Goal: Transaction & Acquisition: Book appointment/travel/reservation

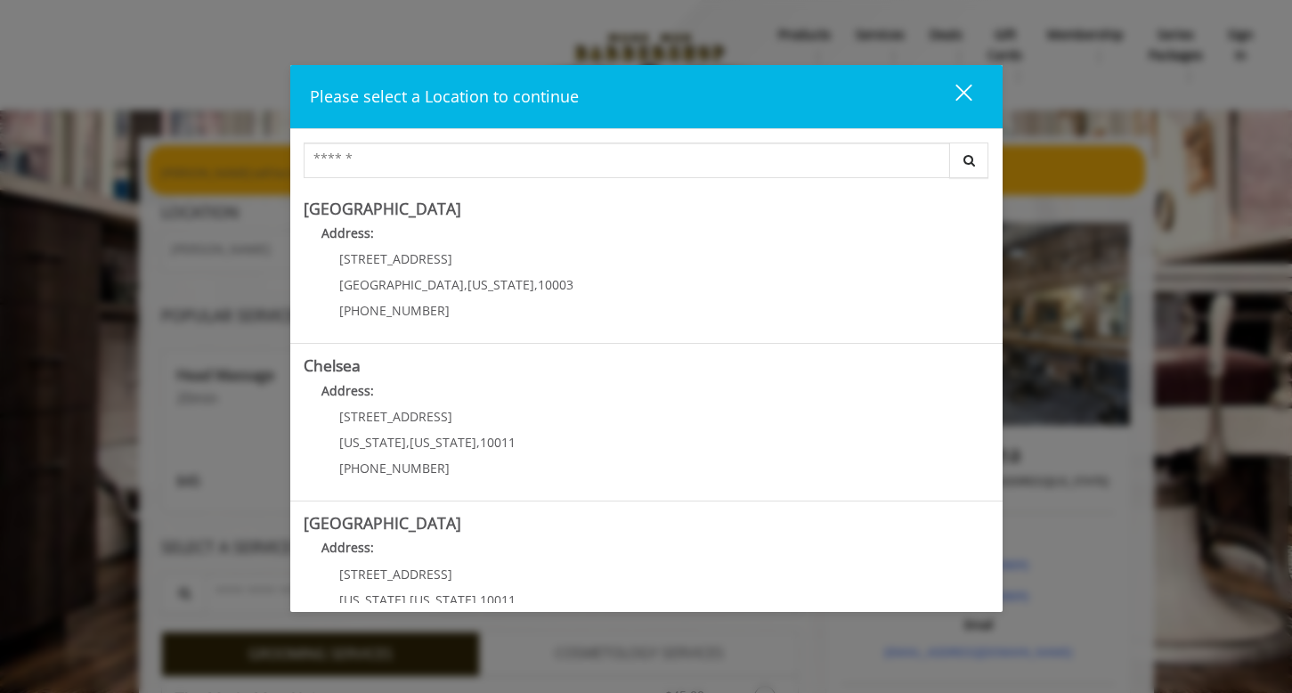
click at [952, 96] on div "close" at bounding box center [953, 96] width 36 height 27
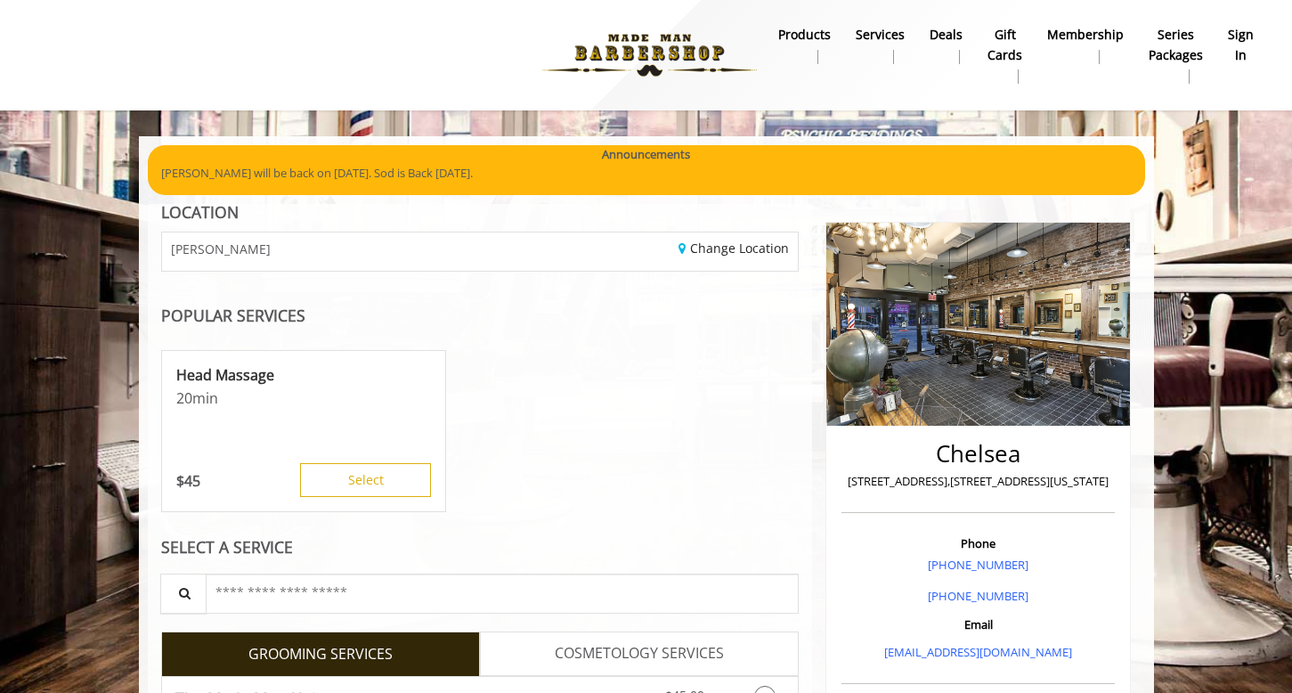
click at [1239, 38] on b "sign in" at bounding box center [1241, 45] width 26 height 40
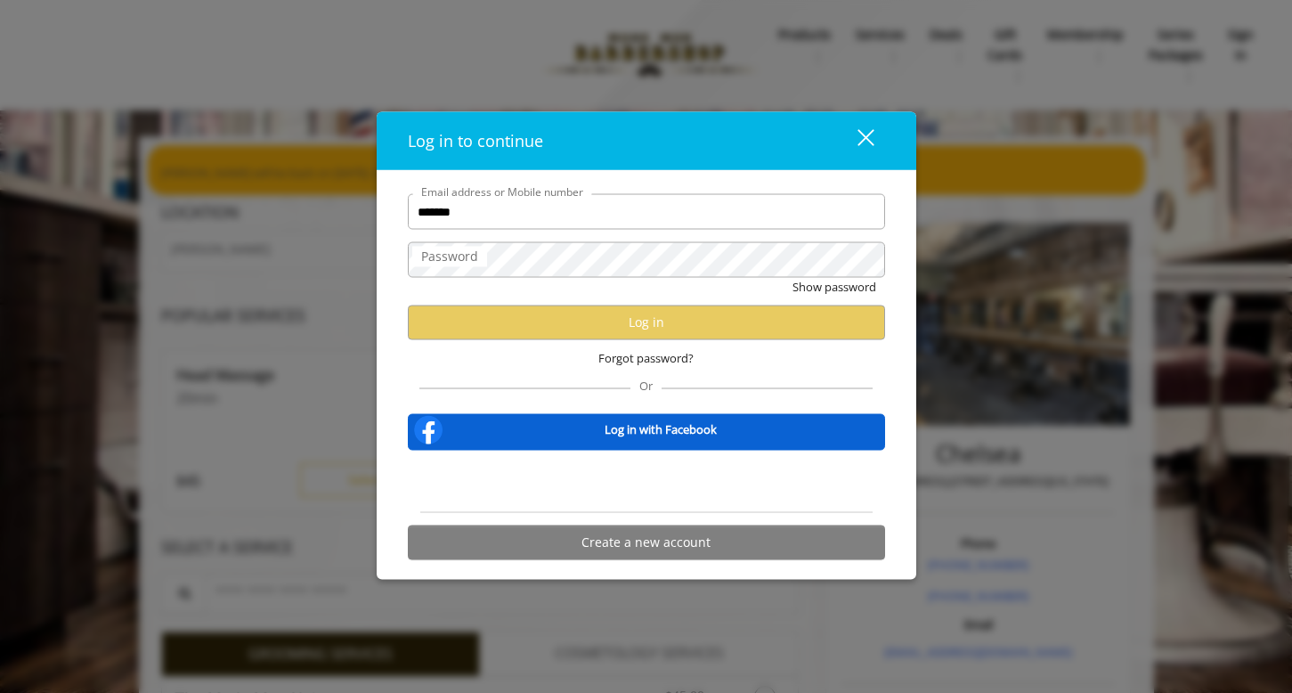
type input "********"
type input "**********"
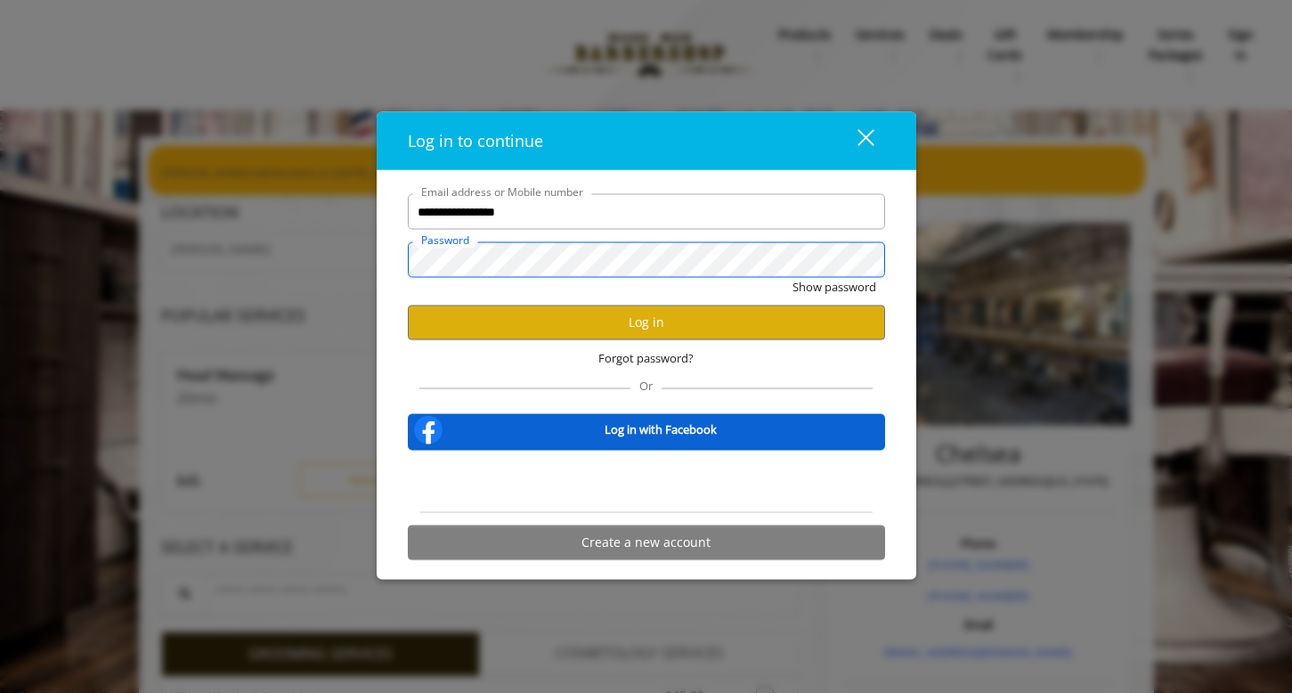
click at [833, 287] on button "Show password" at bounding box center [834, 287] width 84 height 19
click at [522, 318] on button "Log in" at bounding box center [646, 322] width 477 height 35
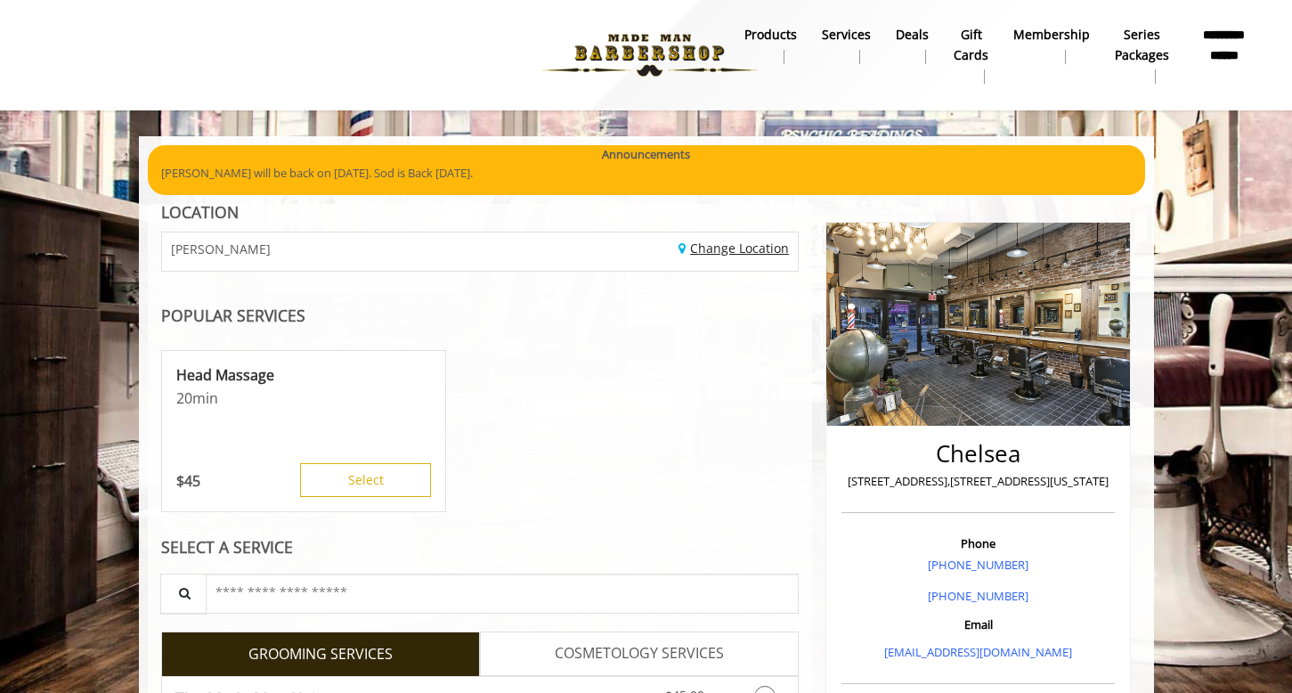
click at [756, 247] on link "Change Location" at bounding box center [733, 248] width 110 height 17
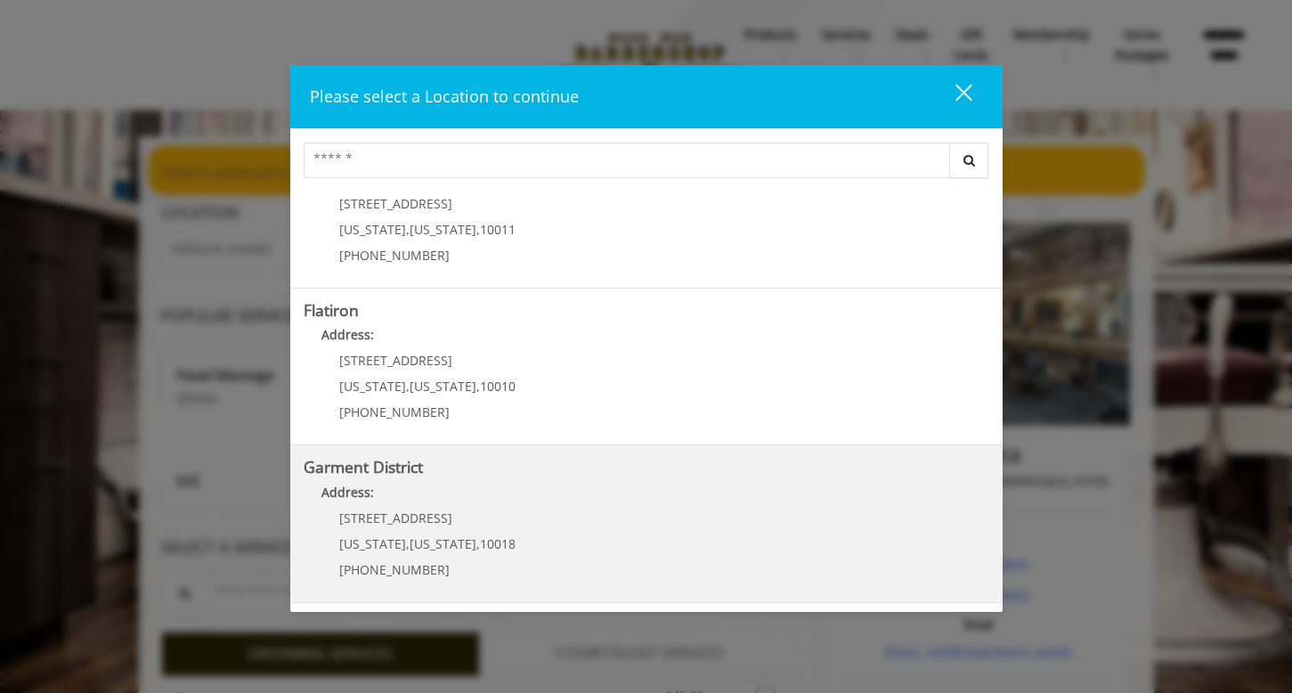
scroll to position [369, 0]
click at [494, 488] on District "Address:" at bounding box center [647, 498] width 686 height 28
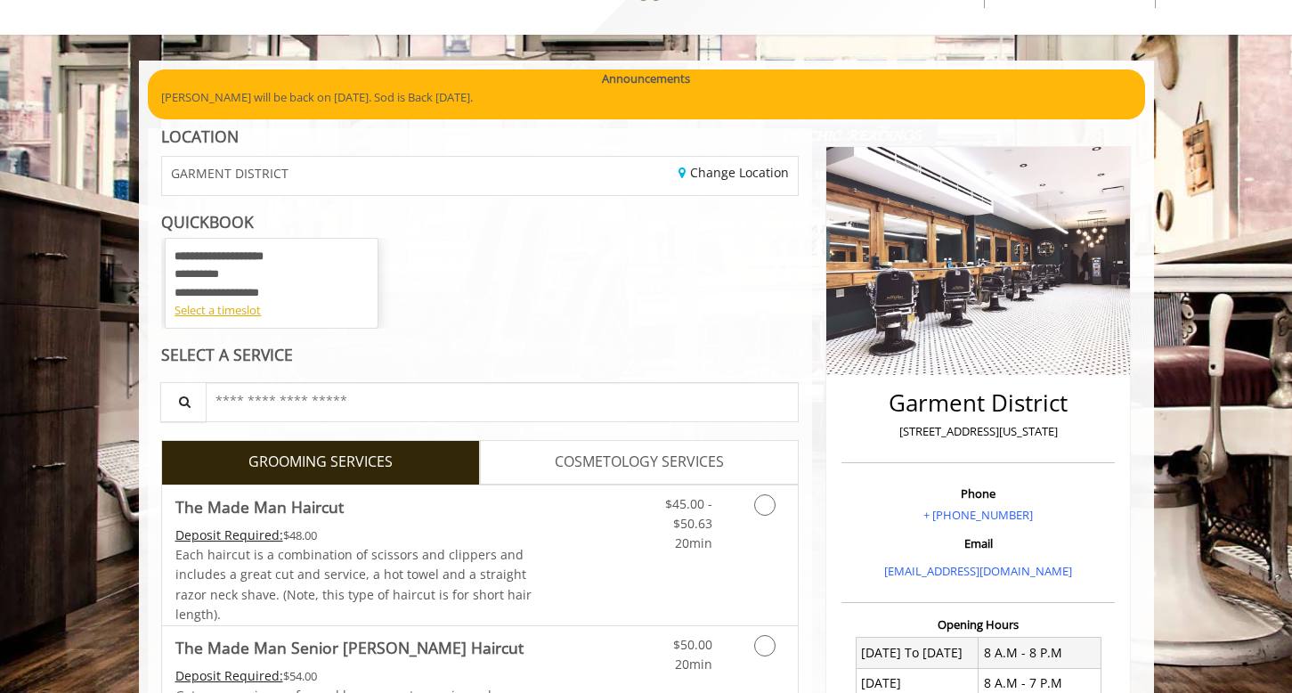
scroll to position [92, 0]
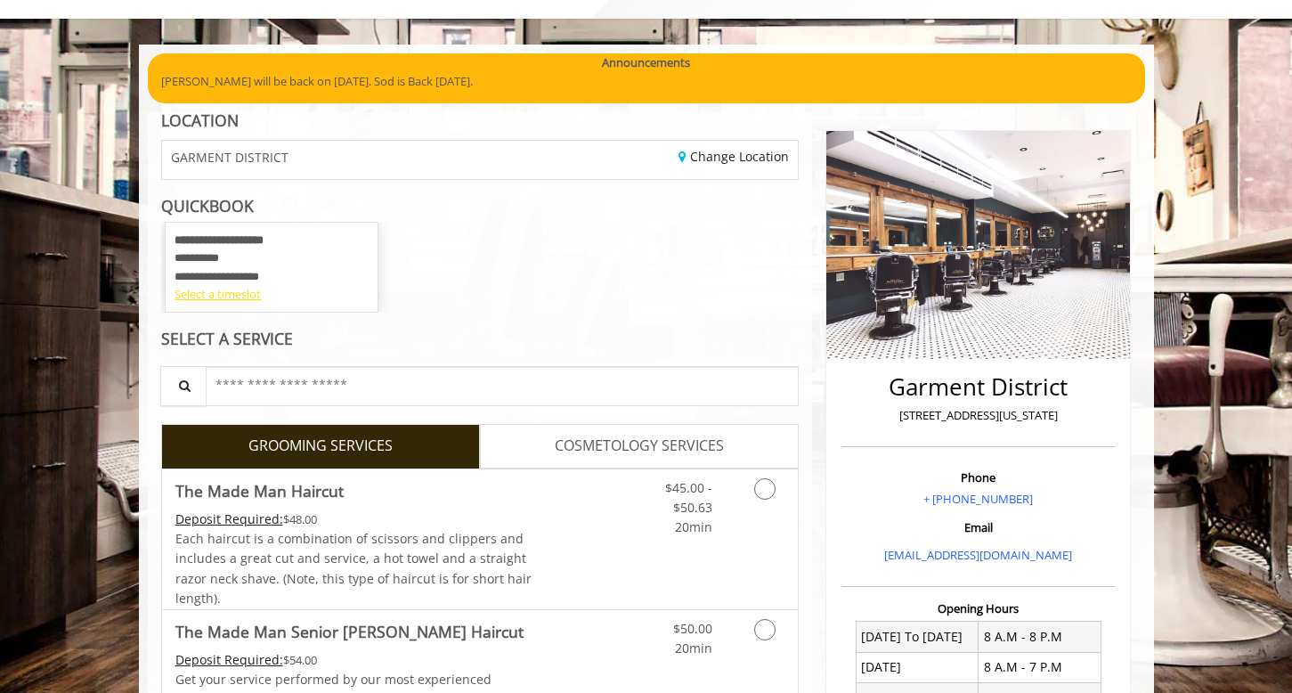
click at [231, 292] on div "Select a timeslot" at bounding box center [272, 294] width 194 height 19
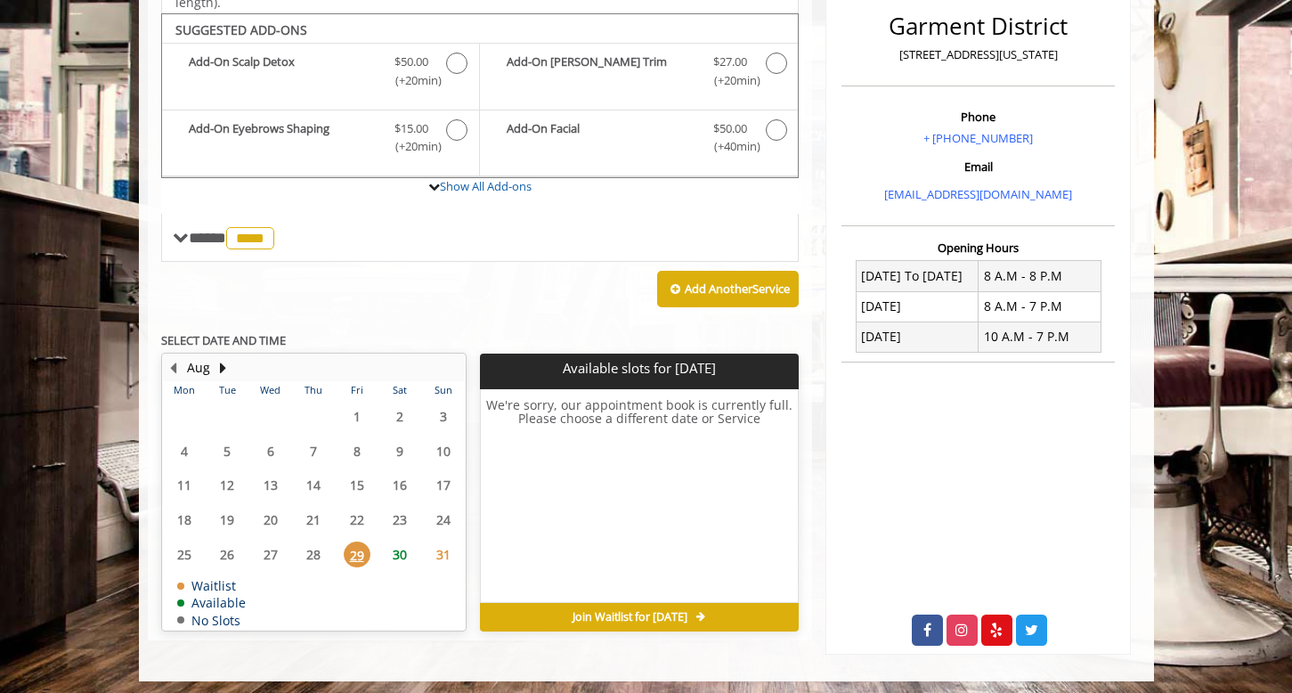
scroll to position [451, 0]
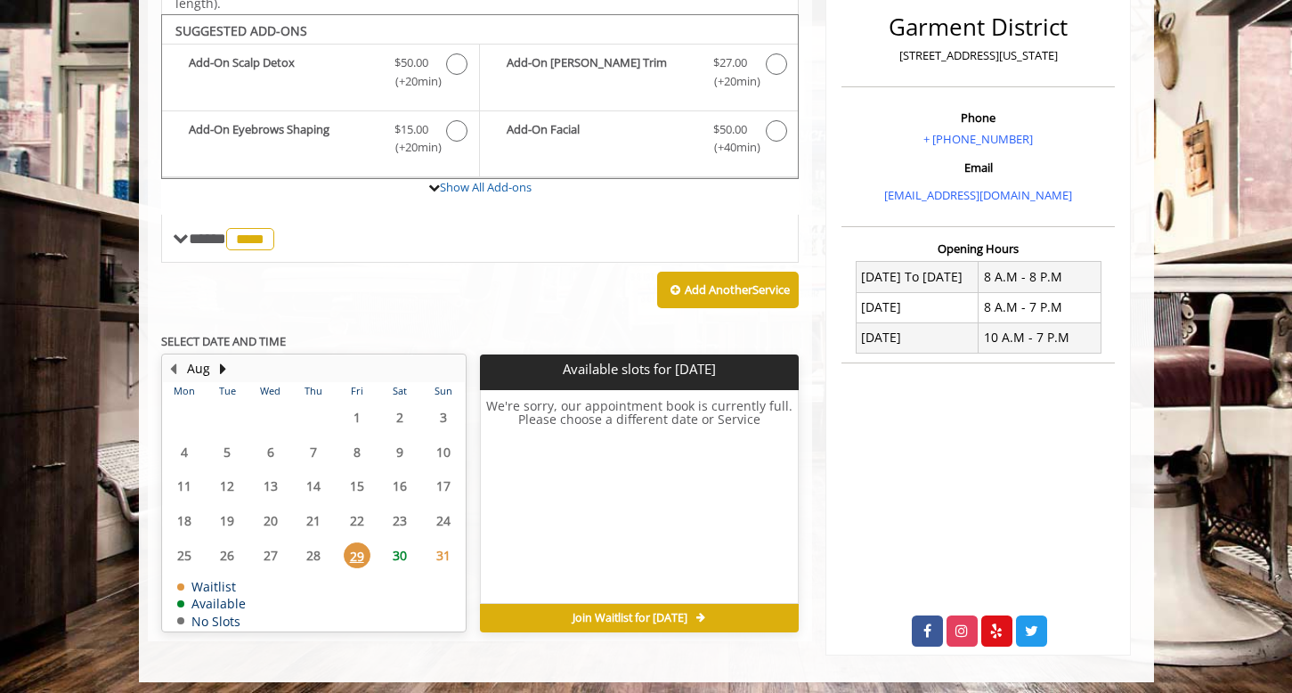
click at [404, 548] on span "30" at bounding box center [399, 555] width 27 height 26
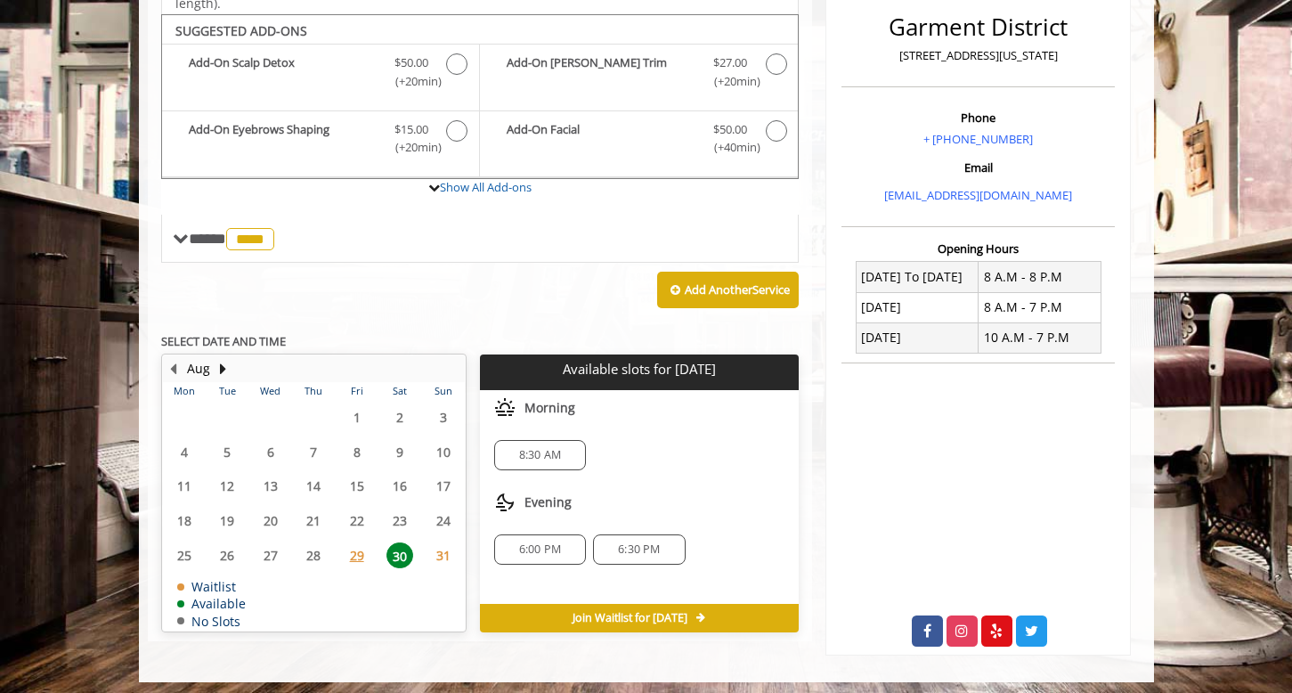
click at [537, 454] on div "8:30 AM" at bounding box center [540, 455] width 92 height 30
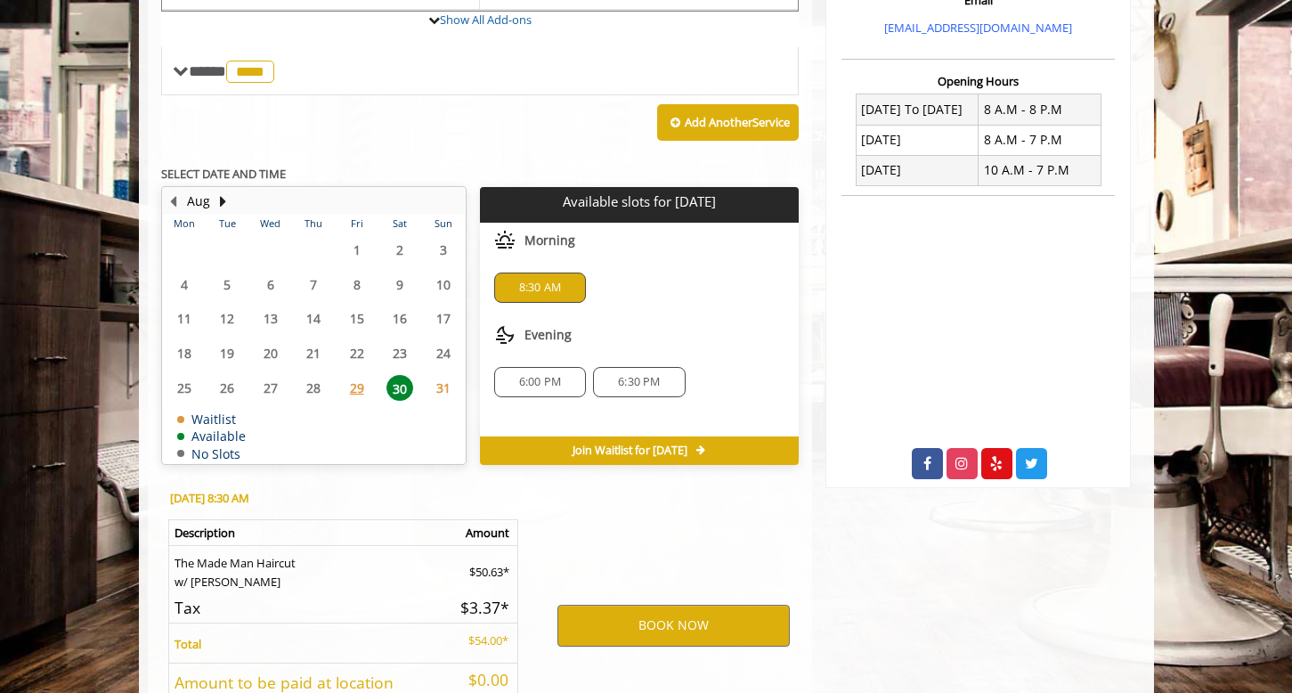
scroll to position [752, 0]
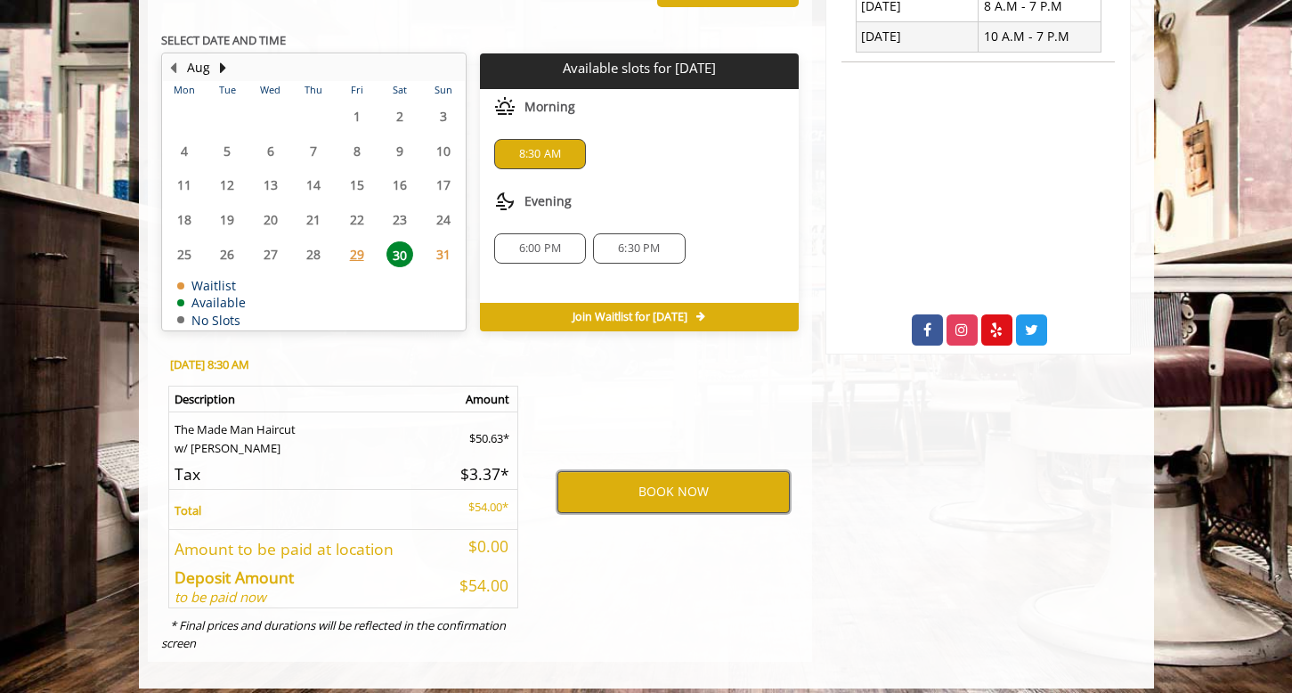
click at [613, 482] on button "BOOK NOW" at bounding box center [673, 491] width 232 height 41
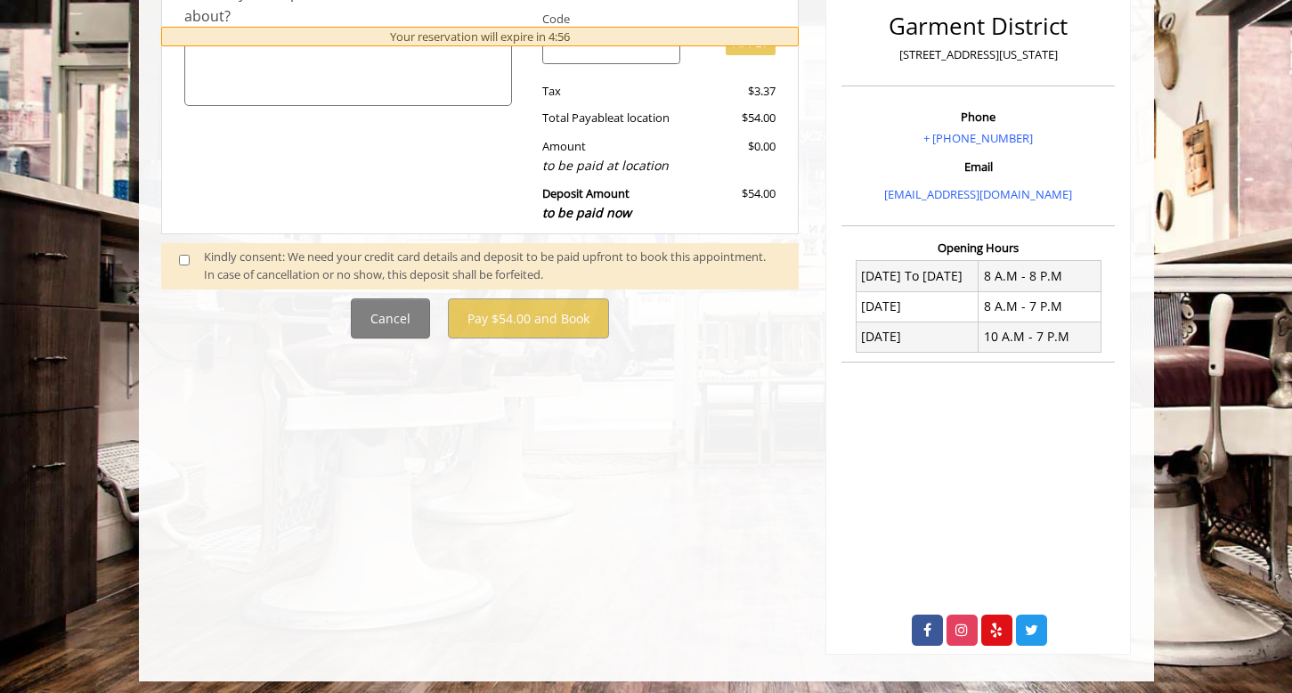
scroll to position [451, 0]
click at [228, 256] on div "Kindly consent: We need your credit card details and deposit to be paid upfront…" at bounding box center [492, 266] width 577 height 37
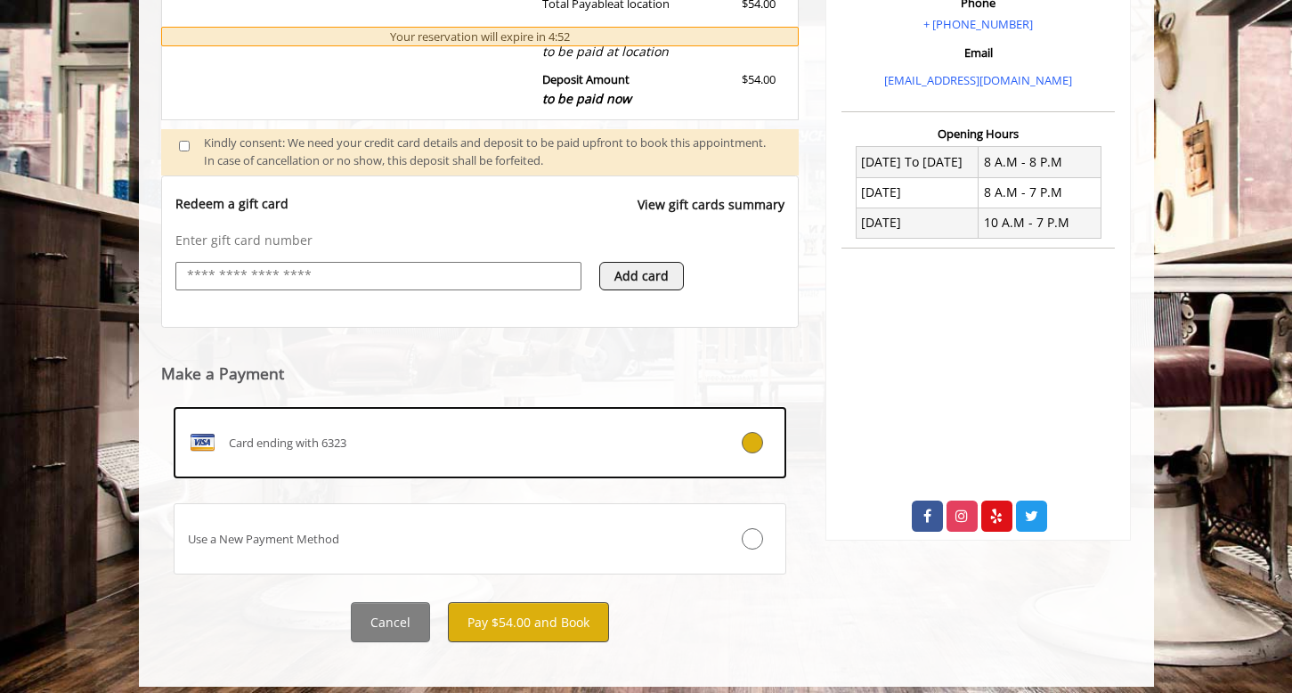
click at [515, 616] on button "Pay $54.00 and Book" at bounding box center [528, 622] width 161 height 40
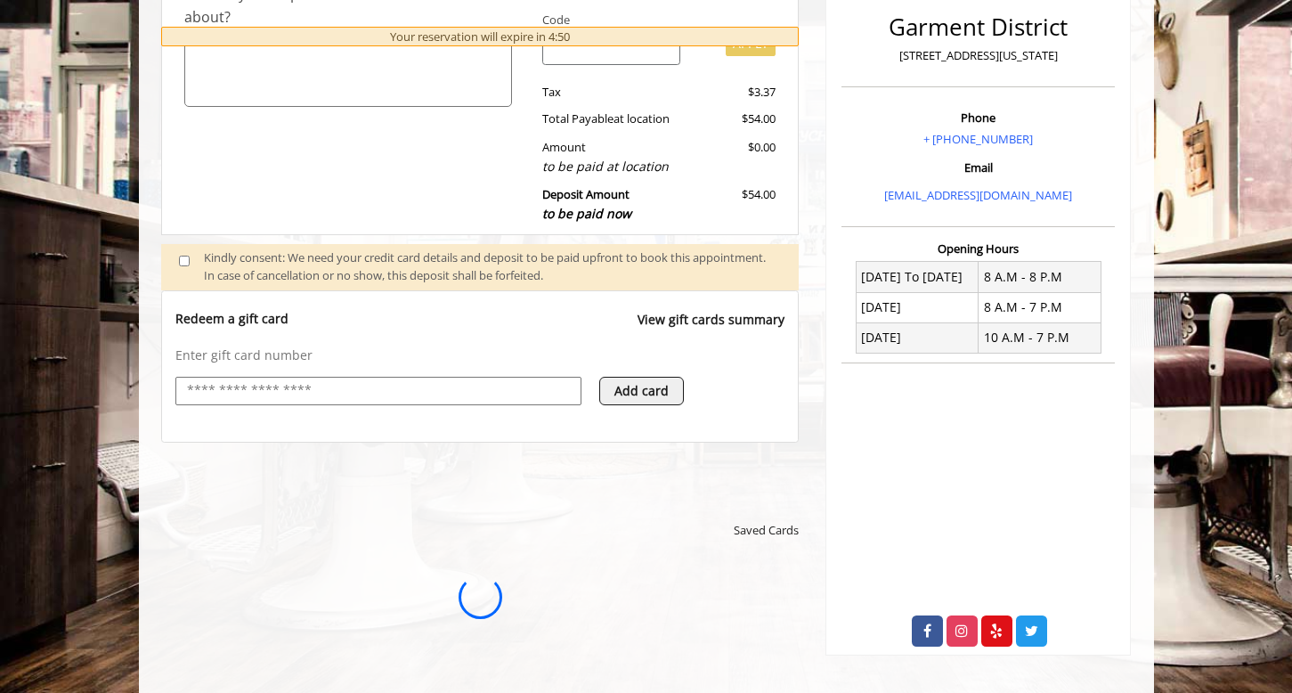
scroll to position [0, 0]
